Goal: Task Accomplishment & Management: Use online tool/utility

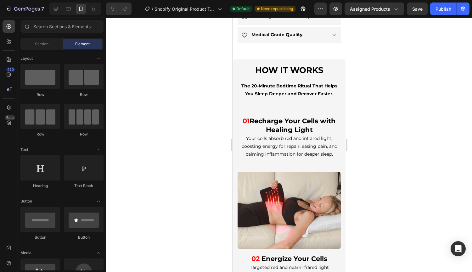
scroll to position [330, 0]
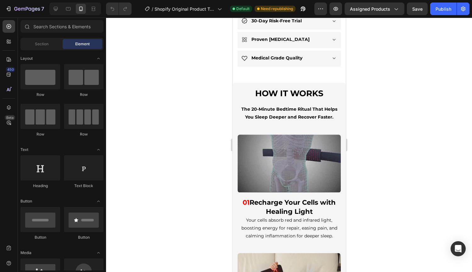
click at [49, 48] on div "Section" at bounding box center [42, 44] width 40 height 10
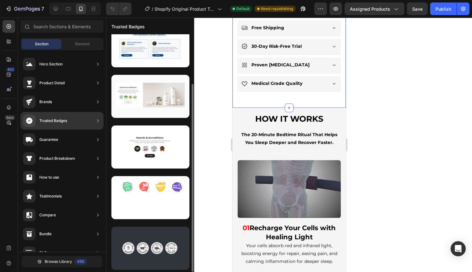
scroll to position [63, 0]
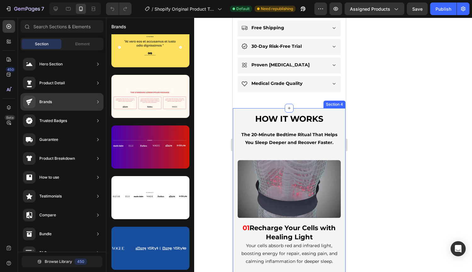
drag, startPoint x: 61, startPoint y: 120, endPoint x: 66, endPoint y: 104, distance: 17.3
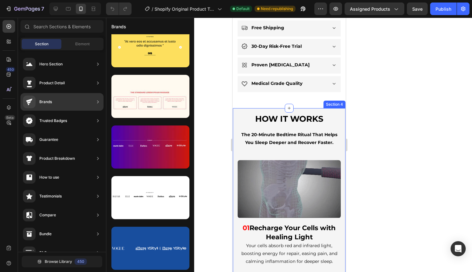
click at [66, 104] on div "Hero Section Product Detail Brands Trusted Badges Guarantee Product Breakdown H…" at bounding box center [62, 232] width 88 height 365
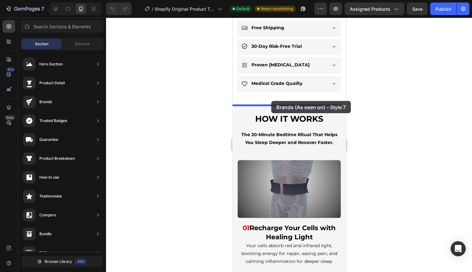
drag, startPoint x: 358, startPoint y: 121, endPoint x: 271, endPoint y: 101, distance: 89.2
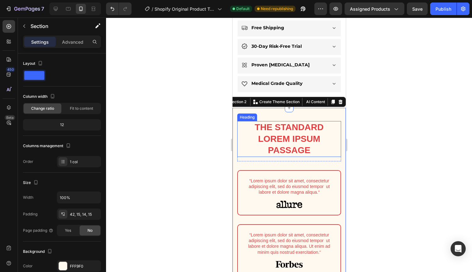
click at [269, 129] on h2 "The standard Lorem Ipsum passage" at bounding box center [289, 139] width 104 height 36
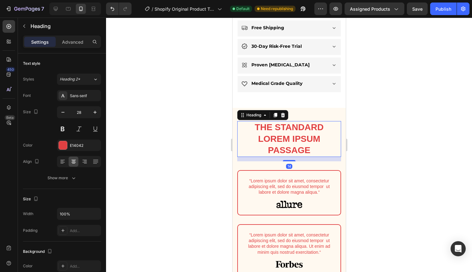
click at [286, 115] on div at bounding box center [283, 115] width 8 height 8
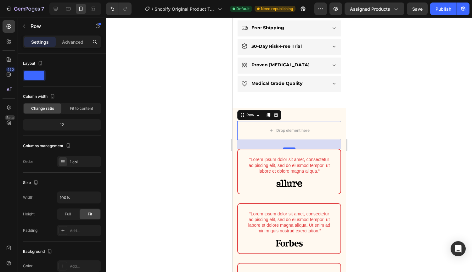
click at [277, 114] on icon at bounding box center [275, 115] width 5 height 5
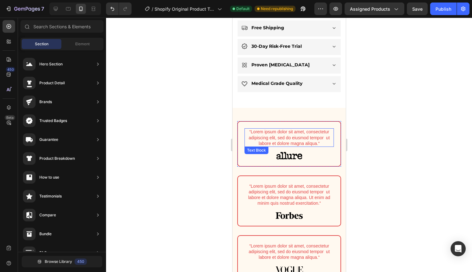
click at [257, 133] on p "“Lorem ipsum dolor sit amet, consectetur adipiscing elit, sed do eiusmod tempor…" at bounding box center [289, 137] width 88 height 17
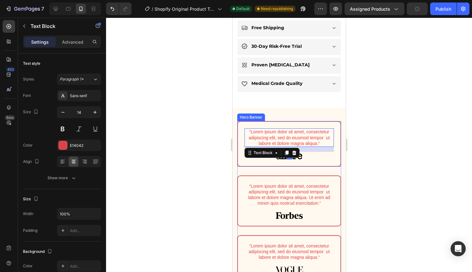
click at [239, 125] on div "“Lorem ipsum dolor sit amet, consectetur adipiscing elit, sed do eiusmod tempor…" at bounding box center [289, 144] width 103 height 44
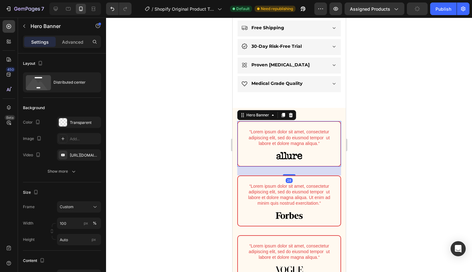
click at [294, 112] on div at bounding box center [291, 115] width 8 height 8
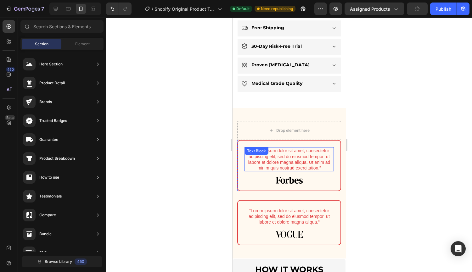
click at [304, 147] on div "“Lorem ipsum dolor sit amet, consectetur adipiscing elit, sed do eiusmod tempor…" at bounding box center [288, 159] width 89 height 24
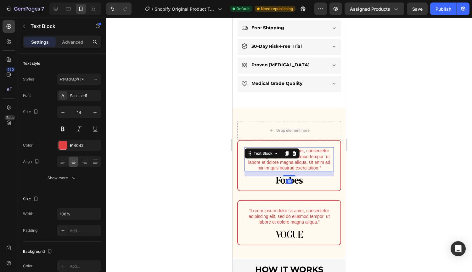
click at [294, 151] on icon at bounding box center [293, 153] width 5 height 5
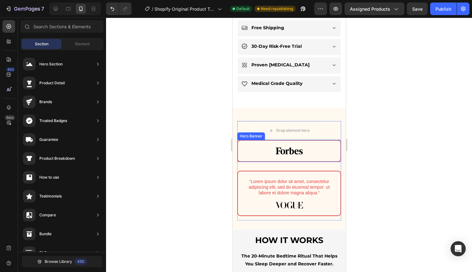
click at [308, 142] on div "Image" at bounding box center [289, 151] width 103 height 20
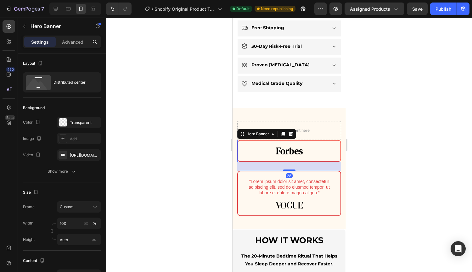
click at [291, 132] on icon at bounding box center [291, 134] width 4 height 4
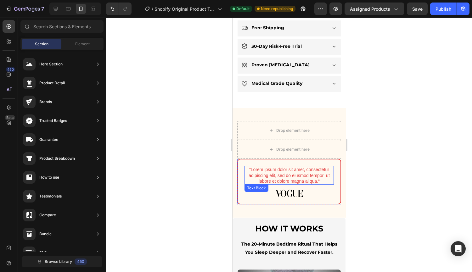
click at [324, 179] on p "“Lorem ipsum dolor sit amet, consectetur adipiscing elit, sed do eiusmod tempor…" at bounding box center [289, 175] width 88 height 17
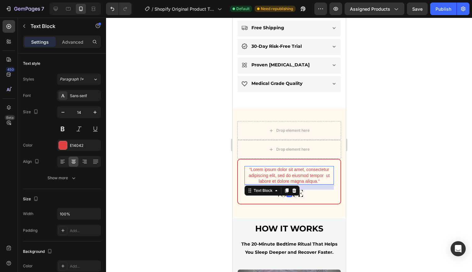
click at [326, 185] on div "16" at bounding box center [288, 187] width 89 height 5
click at [291, 187] on div at bounding box center [294, 191] width 8 height 8
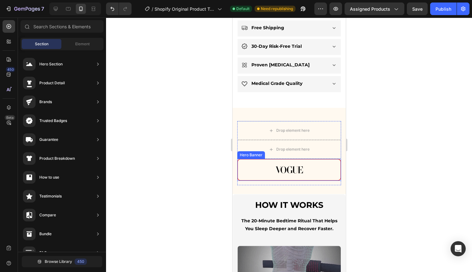
click at [324, 172] on div "Image" at bounding box center [289, 170] width 103 height 20
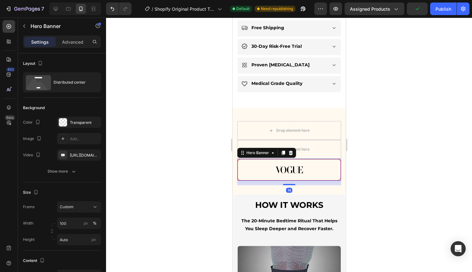
click at [293, 151] on div at bounding box center [291, 153] width 8 height 8
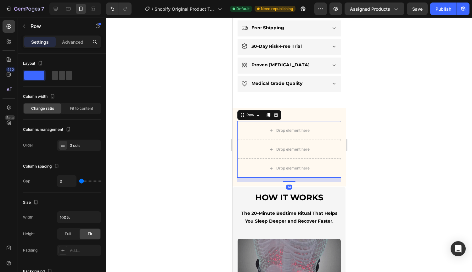
click at [278, 114] on div at bounding box center [276, 115] width 8 height 8
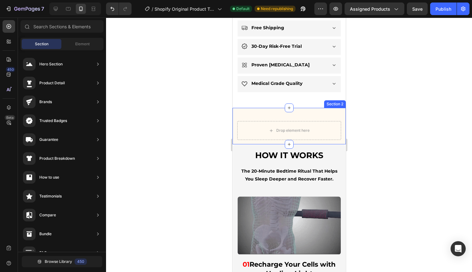
click at [247, 109] on div "Drop element here Section 2" at bounding box center [288, 126] width 113 height 37
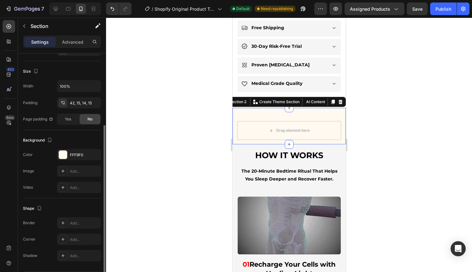
scroll to position [131, 0]
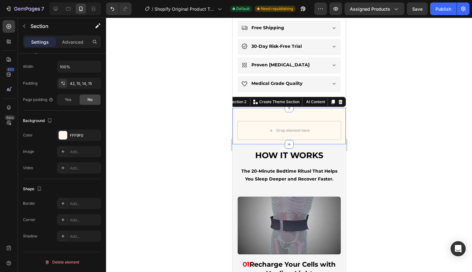
click at [81, 133] on div "FFF9F0" at bounding box center [85, 136] width 30 height 6
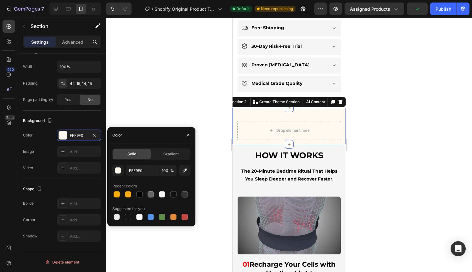
click at [149, 194] on div at bounding box center [151, 194] width 6 height 6
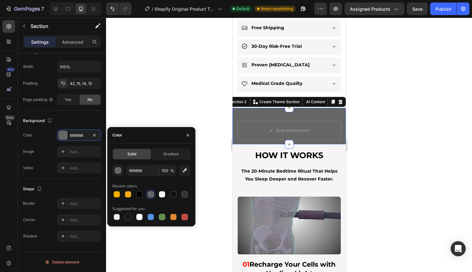
click at [140, 216] on div at bounding box center [139, 217] width 6 height 6
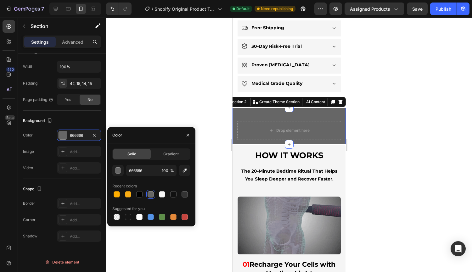
type input "FFFFFF"
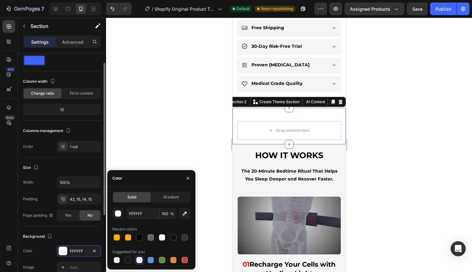
scroll to position [0, 0]
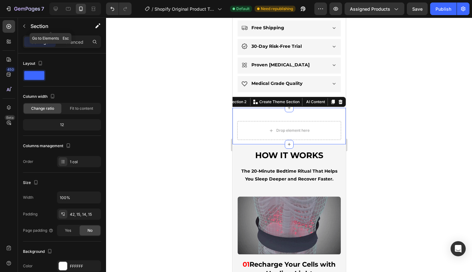
click at [25, 23] on button "button" at bounding box center [24, 26] width 10 height 10
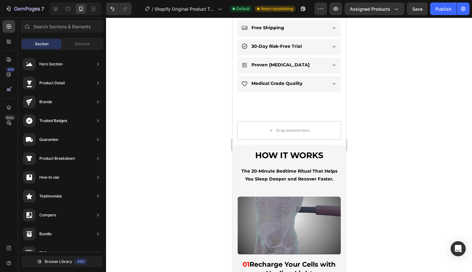
click at [90, 45] on div "Element" at bounding box center [83, 44] width 40 height 10
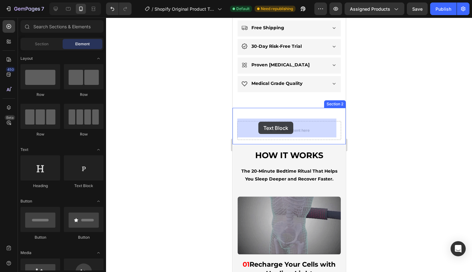
drag, startPoint x: 321, startPoint y: 183, endPoint x: 258, endPoint y: 123, distance: 86.9
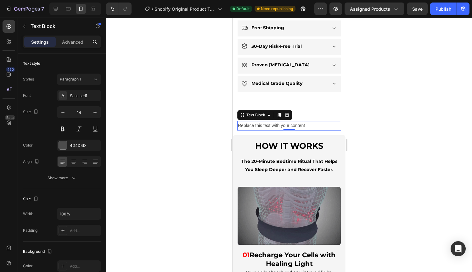
click at [255, 125] on div "Replace this text with your content" at bounding box center [289, 125] width 104 height 9
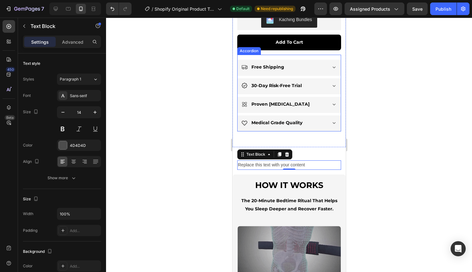
scroll to position [239, 0]
